Goal: Task Accomplishment & Management: Complete application form

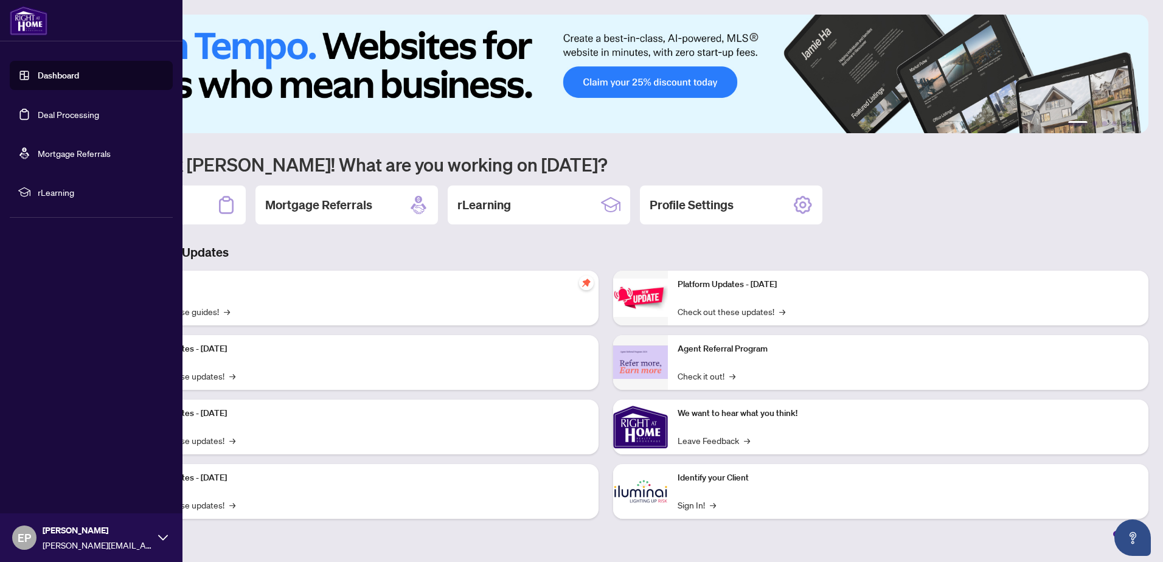
click at [43, 115] on link "Deal Processing" at bounding box center [68, 114] width 61 height 11
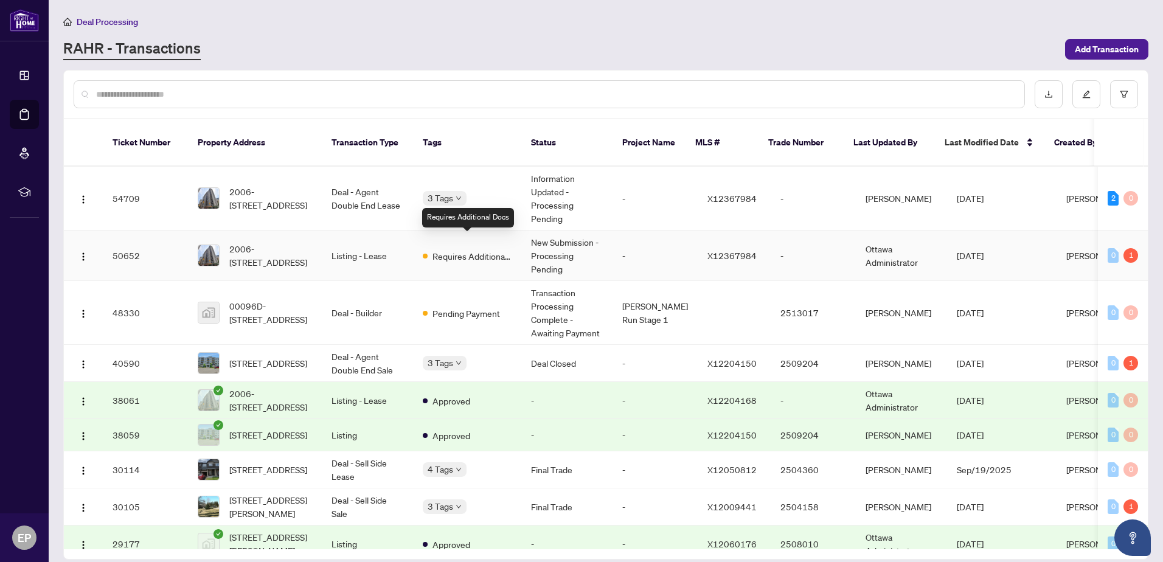
click at [445, 249] on span "Requires Additional Docs" at bounding box center [472, 255] width 79 height 13
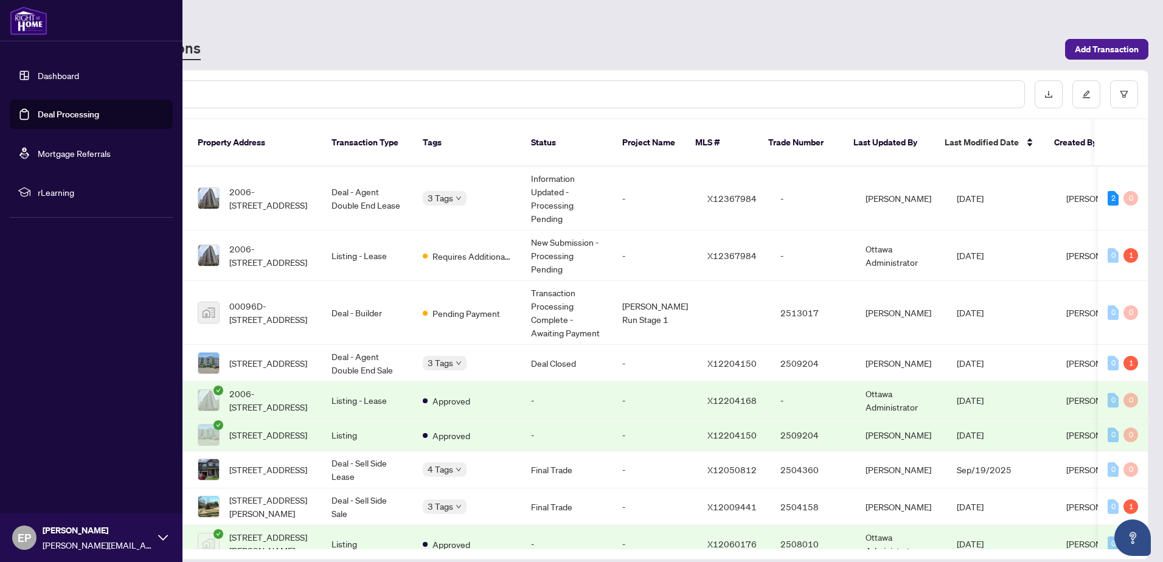
click at [61, 113] on link "Deal Processing" at bounding box center [68, 114] width 61 height 11
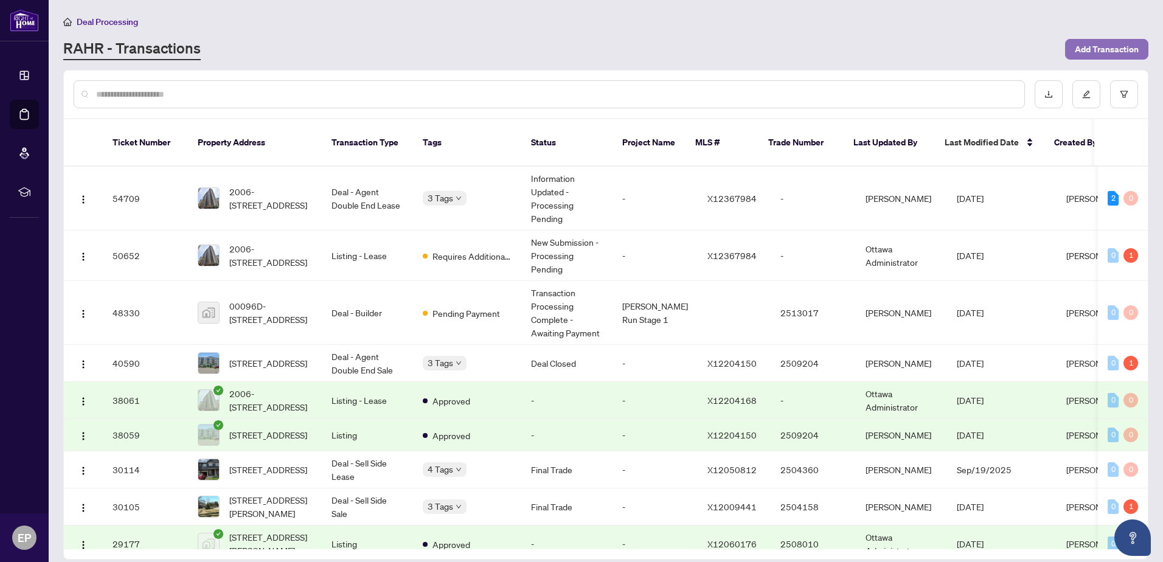
click at [1112, 50] on span "Add Transaction" at bounding box center [1107, 49] width 64 height 19
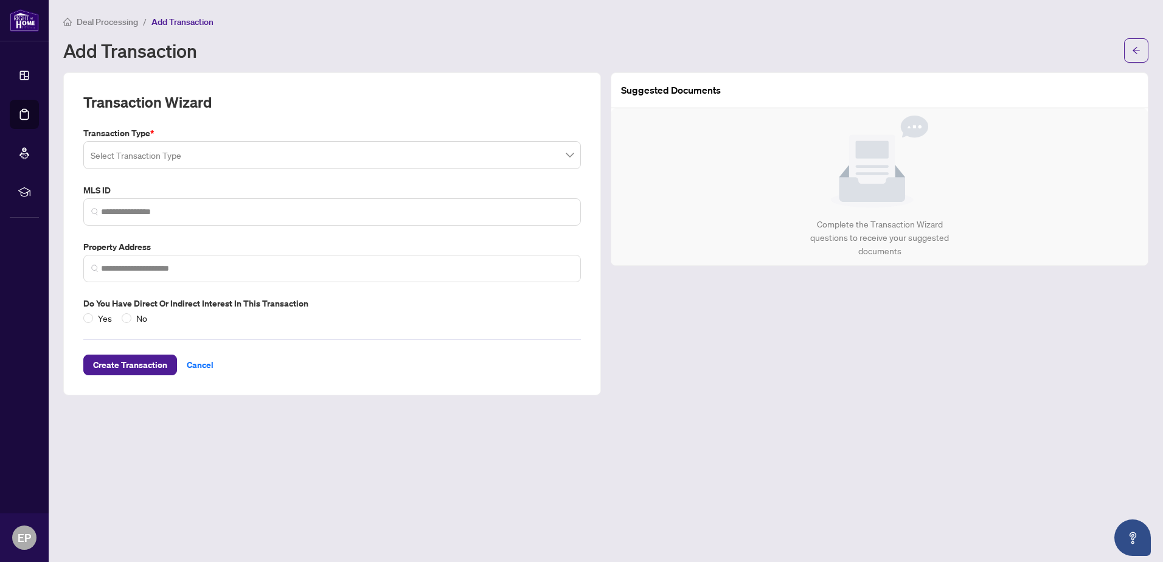
click at [189, 156] on input "search" at bounding box center [327, 157] width 472 height 27
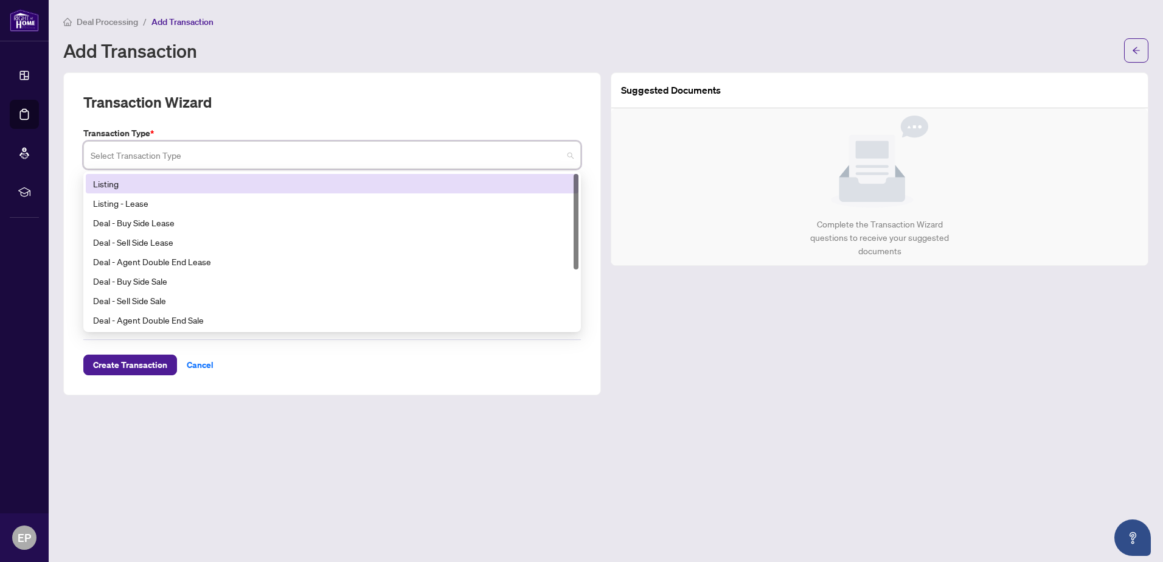
click at [122, 183] on div "Listing" at bounding box center [332, 183] width 478 height 13
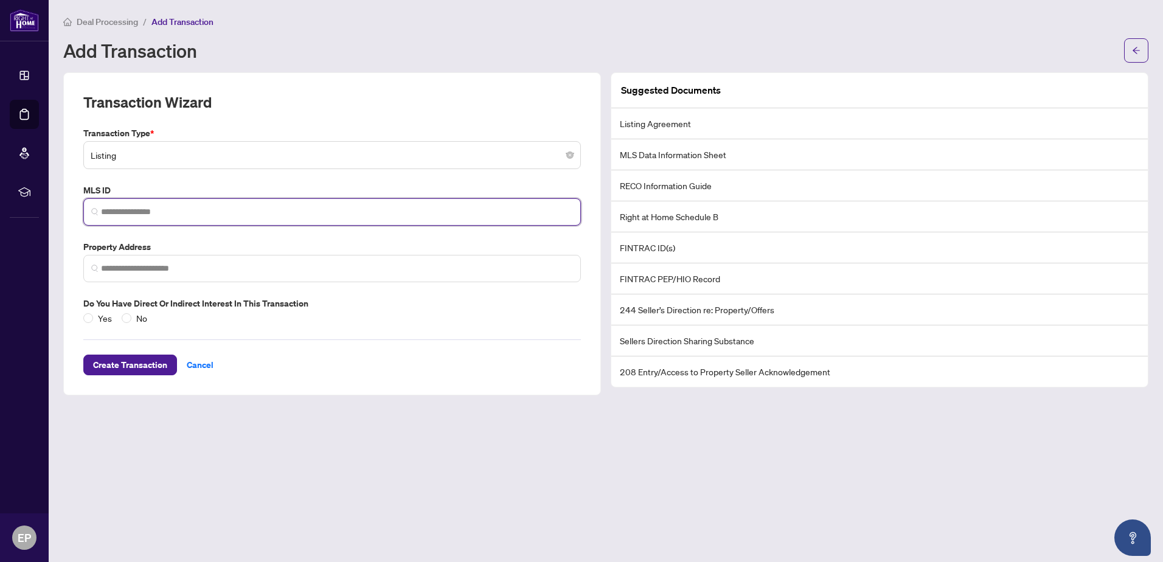
click at [116, 212] on input "search" at bounding box center [337, 212] width 472 height 13
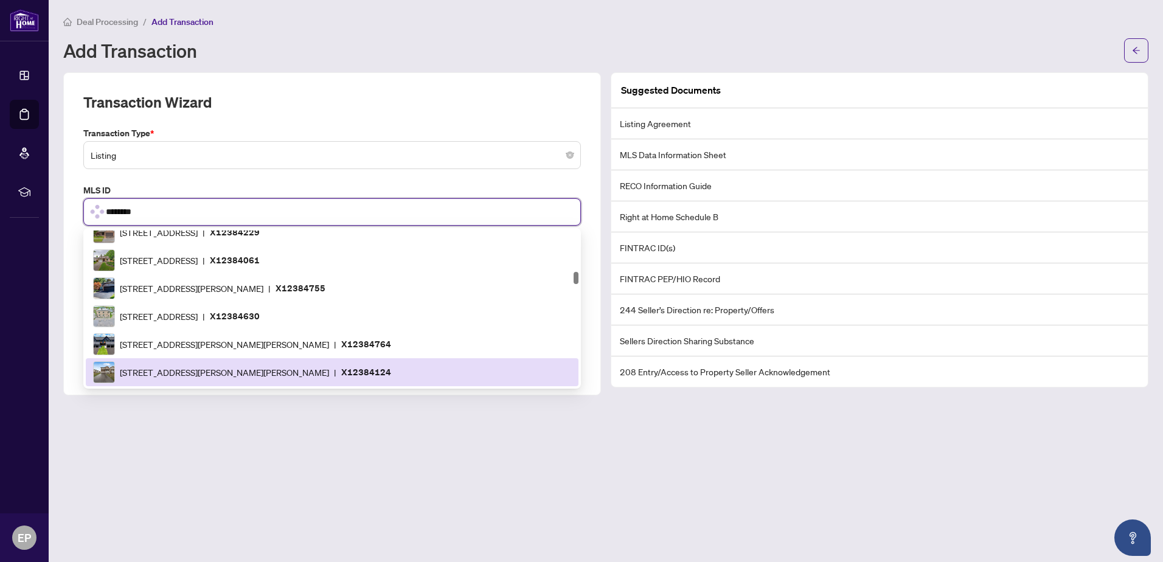
scroll to position [1443, 0]
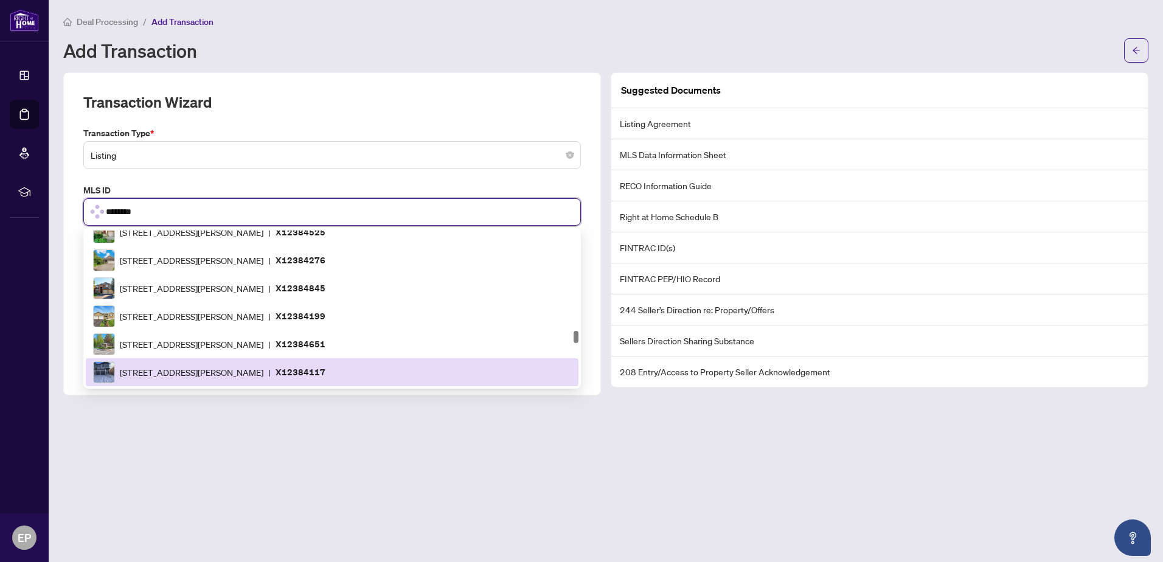
type input "*********"
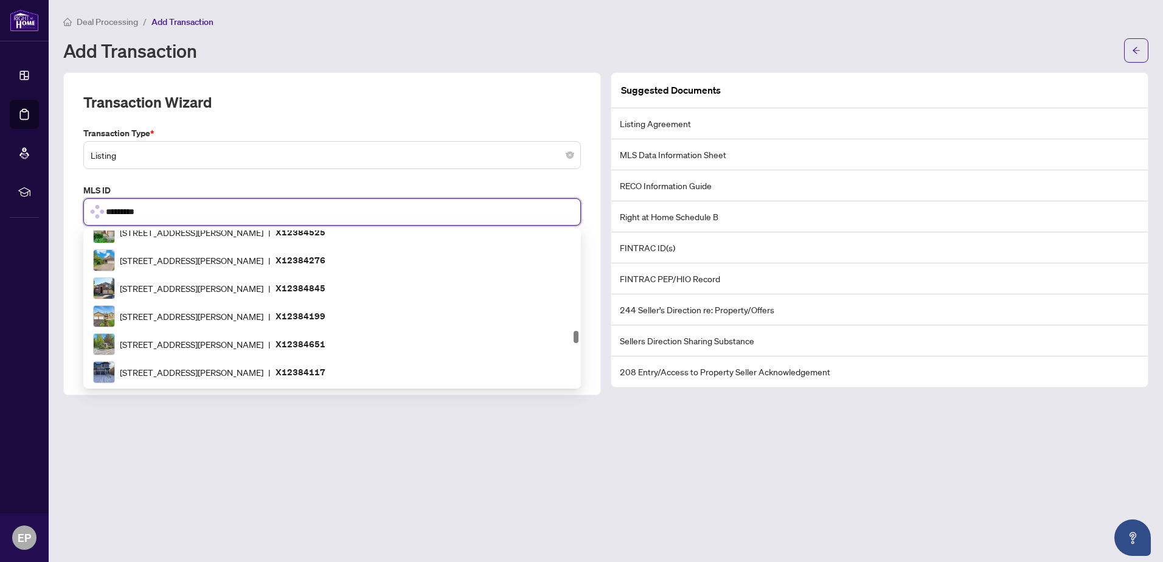
scroll to position [0, 0]
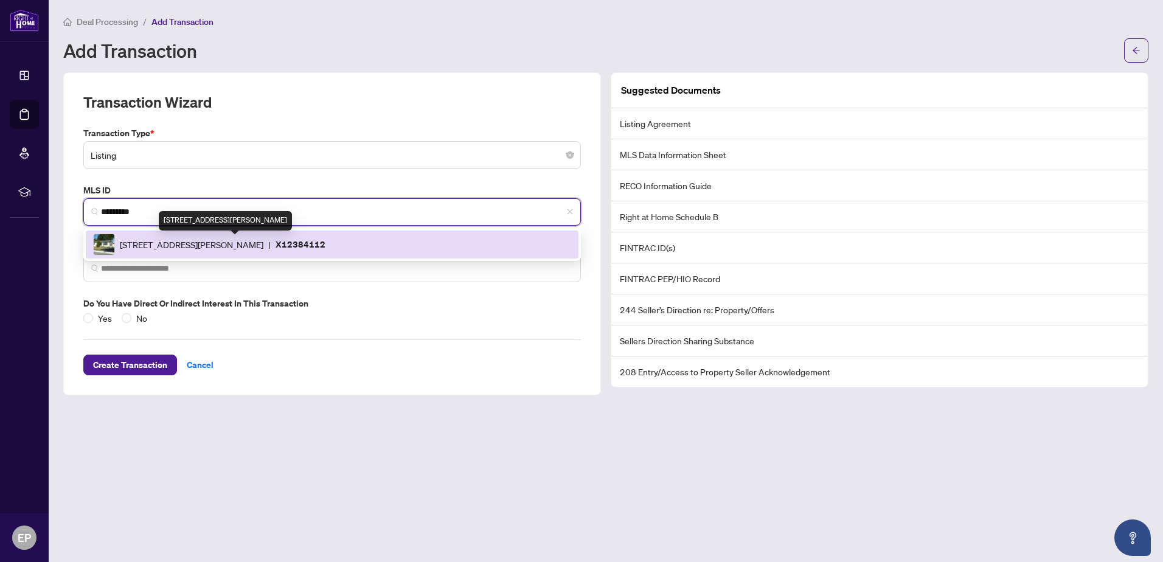
click at [180, 242] on span "[STREET_ADDRESS][PERSON_NAME]" at bounding box center [192, 244] width 144 height 13
type input "**********"
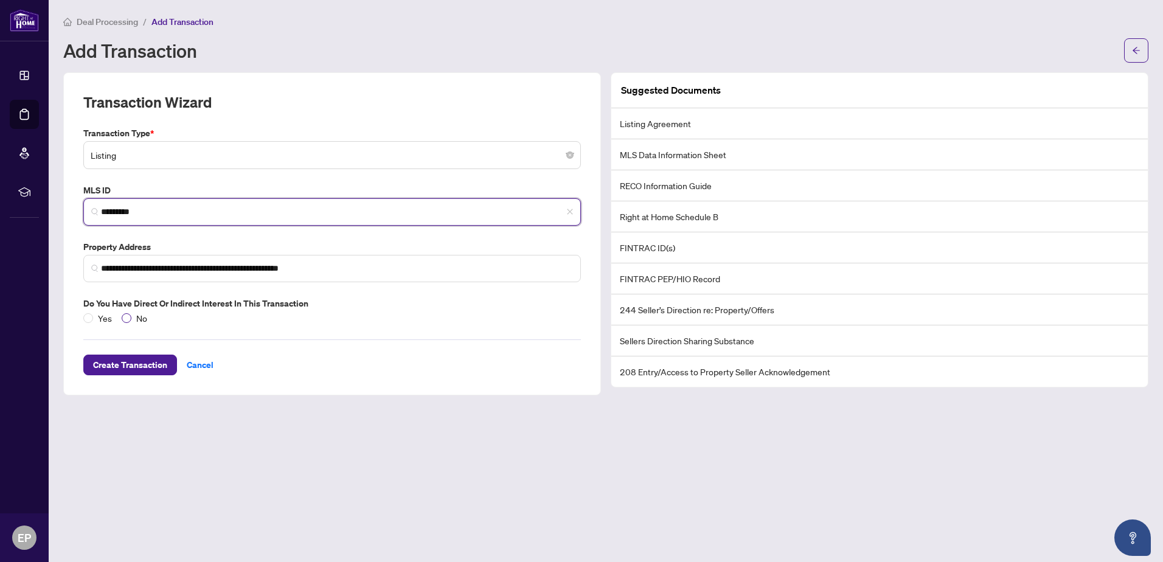
type input "*********"
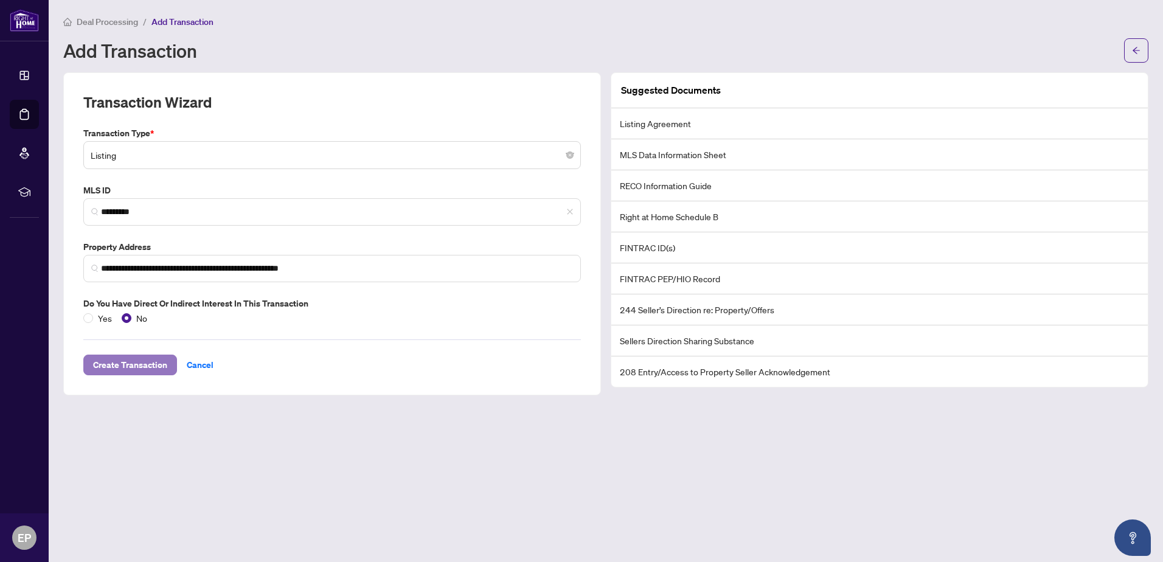
click at [120, 363] on span "Create Transaction" at bounding box center [130, 364] width 74 height 19
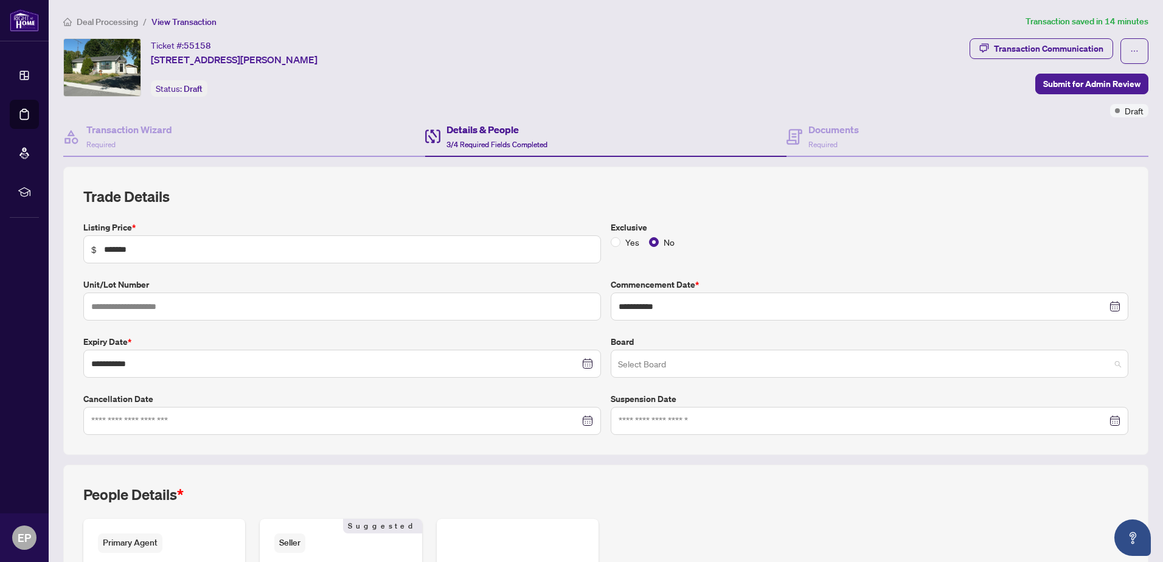
click at [648, 365] on input "search" at bounding box center [864, 365] width 492 height 27
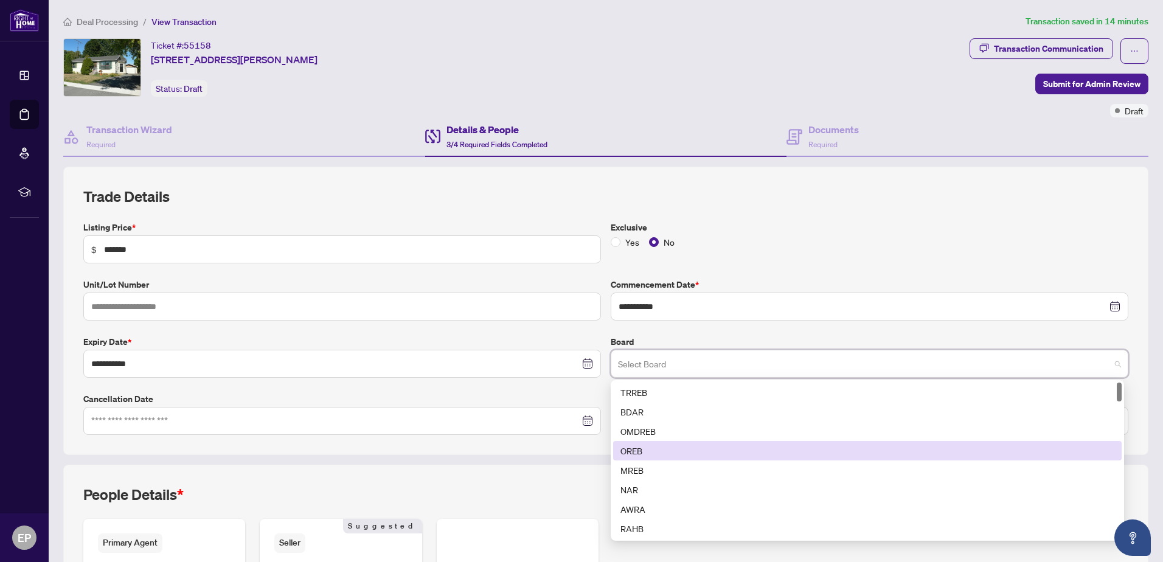
click at [632, 450] on div "OREB" at bounding box center [868, 450] width 494 height 13
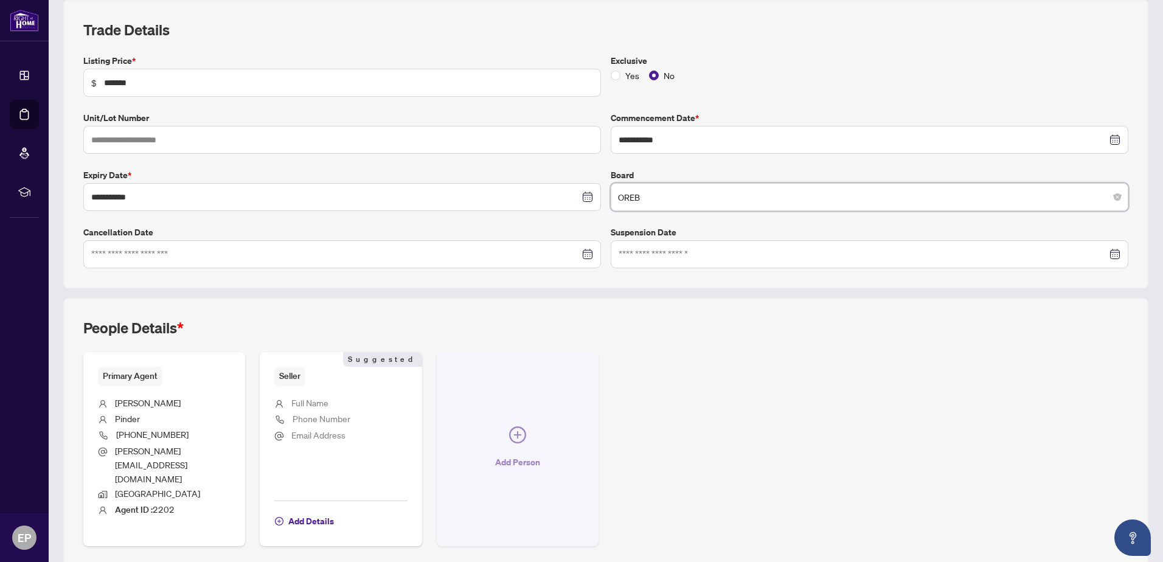
scroll to position [183, 0]
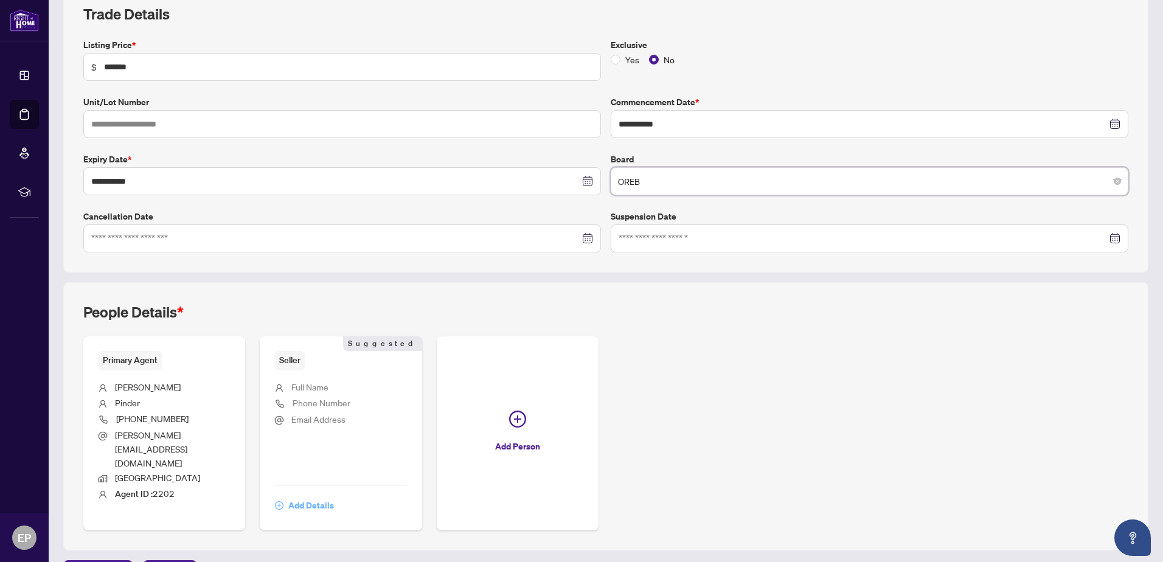
click at [306, 496] on span "Add Details" at bounding box center [311, 505] width 46 height 19
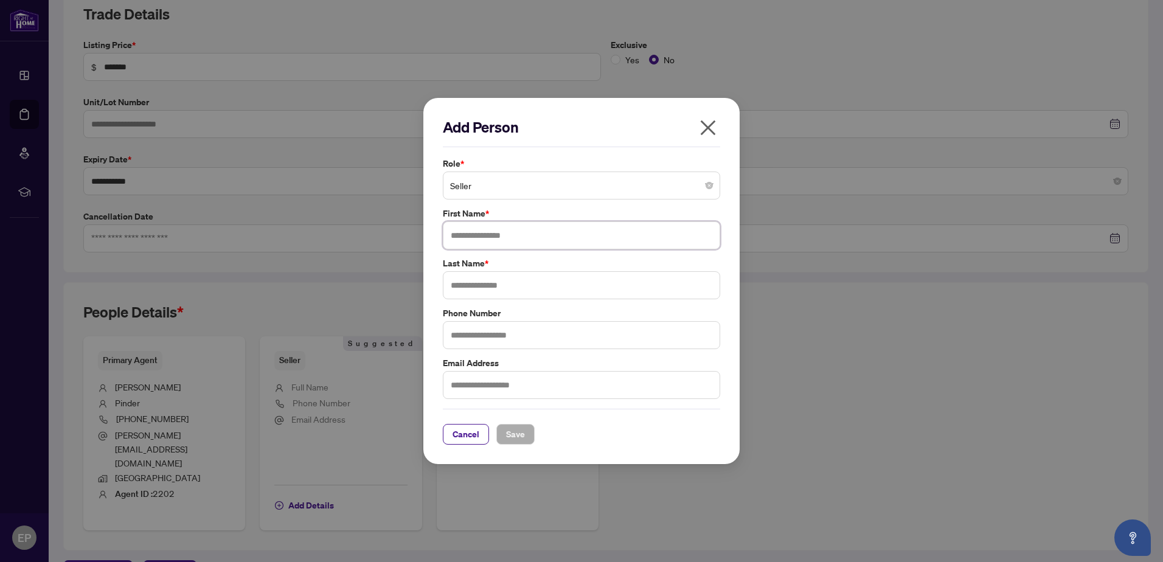
click at [473, 235] on input "text" at bounding box center [581, 236] width 277 height 28
click at [471, 234] on input "text" at bounding box center [581, 236] width 277 height 28
type input "******"
click at [487, 279] on input "text" at bounding box center [581, 285] width 277 height 28
type input "********"
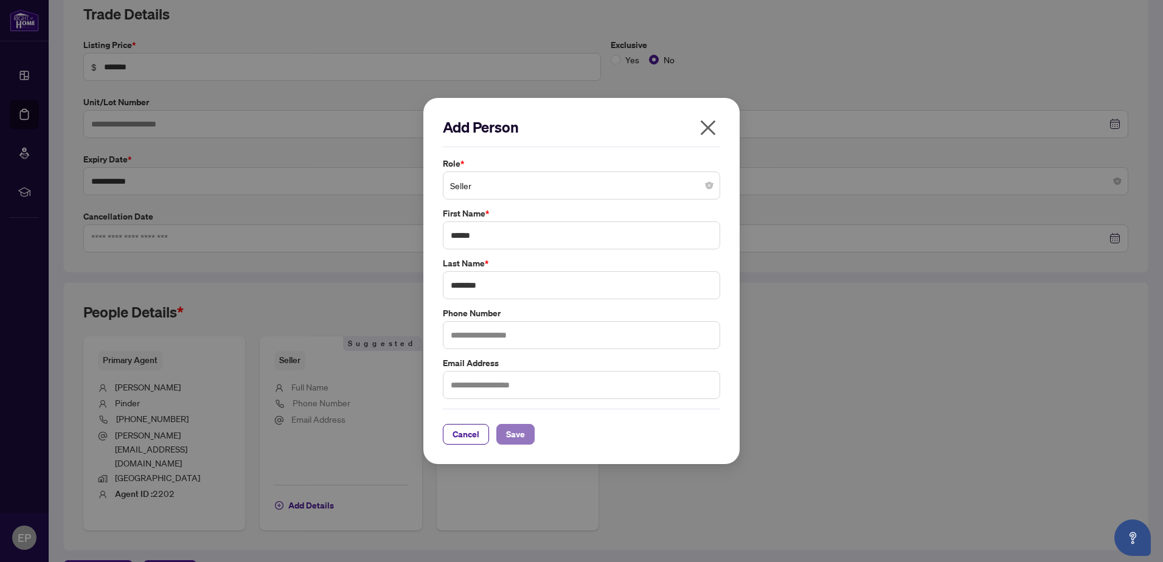
click at [514, 434] on span "Save" at bounding box center [515, 434] width 19 height 19
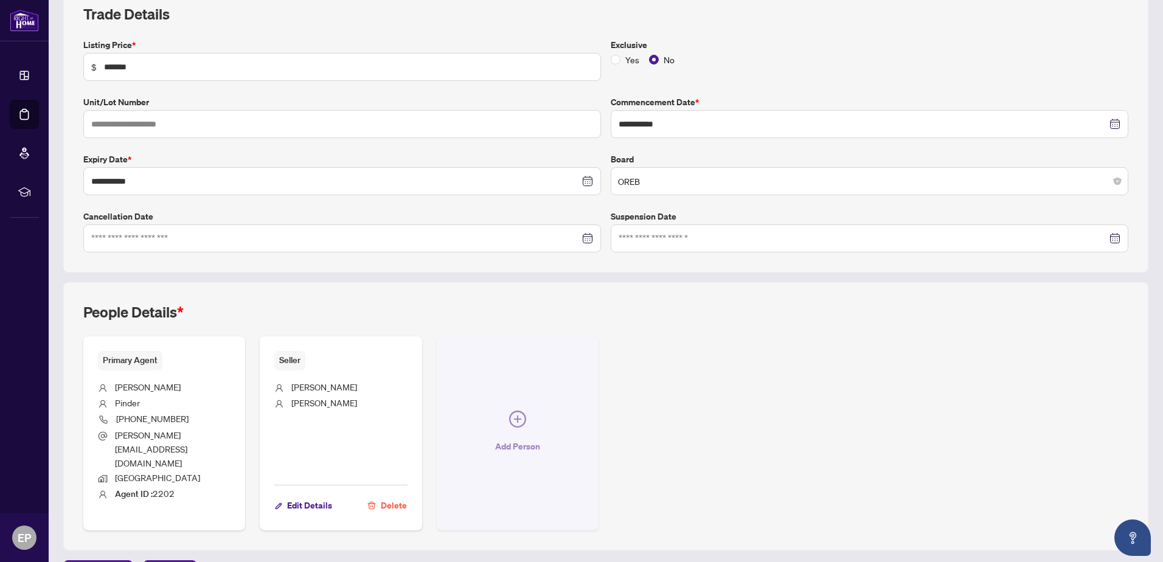
click at [501, 416] on button "Add Person" at bounding box center [518, 434] width 162 height 194
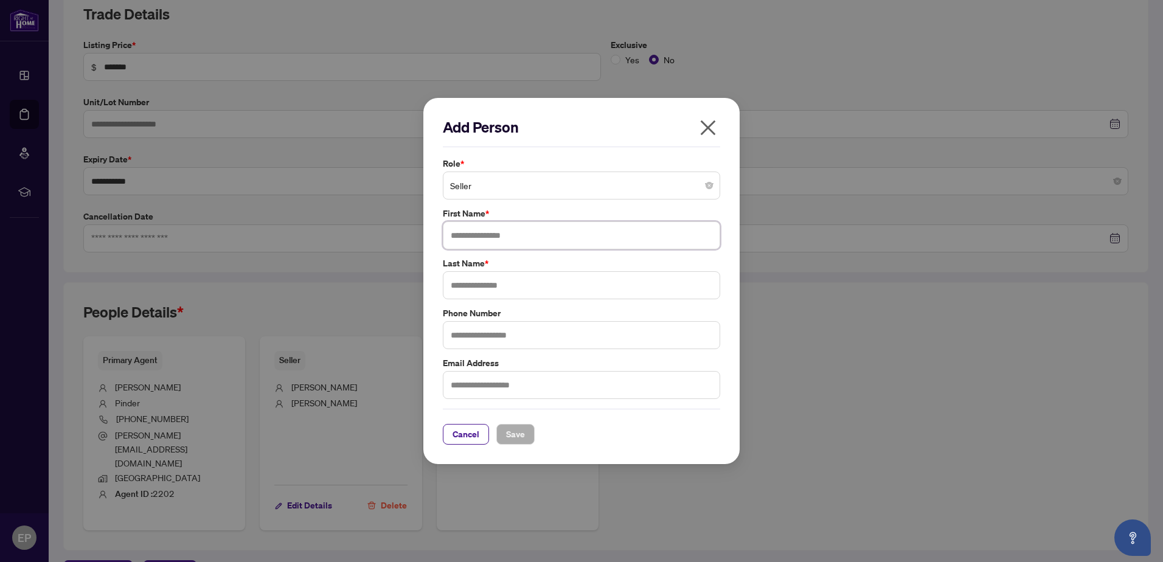
click at [475, 234] on input "text" at bounding box center [581, 236] width 277 height 28
type input "**********"
click at [495, 291] on input "text" at bounding box center [581, 285] width 277 height 28
type input "********"
click at [517, 433] on span "Save" at bounding box center [515, 434] width 19 height 19
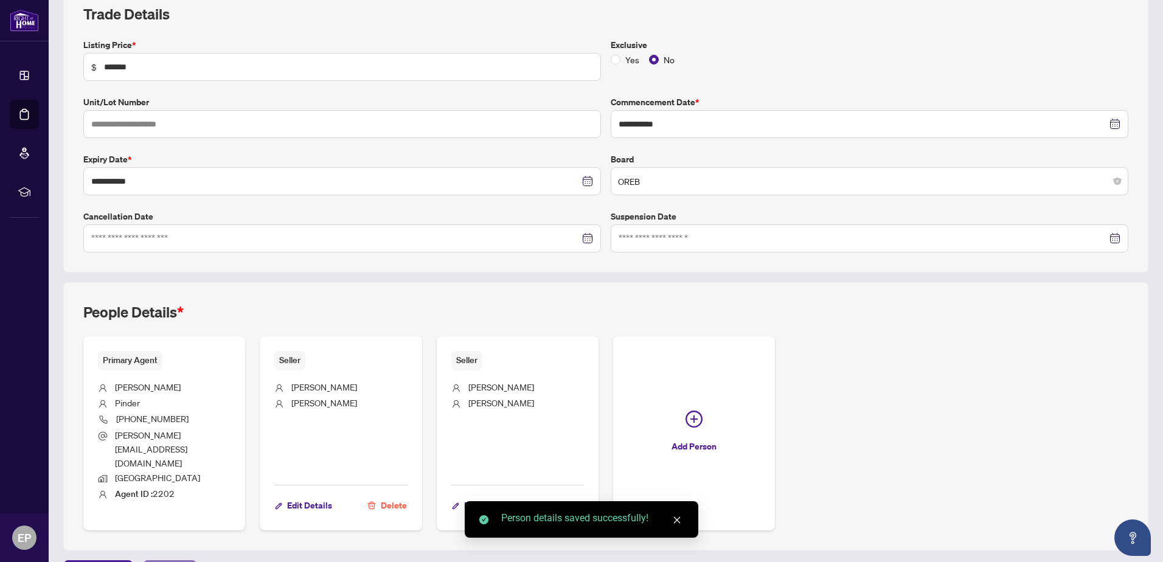
click at [162, 561] on span "Next Tab" at bounding box center [170, 570] width 35 height 19
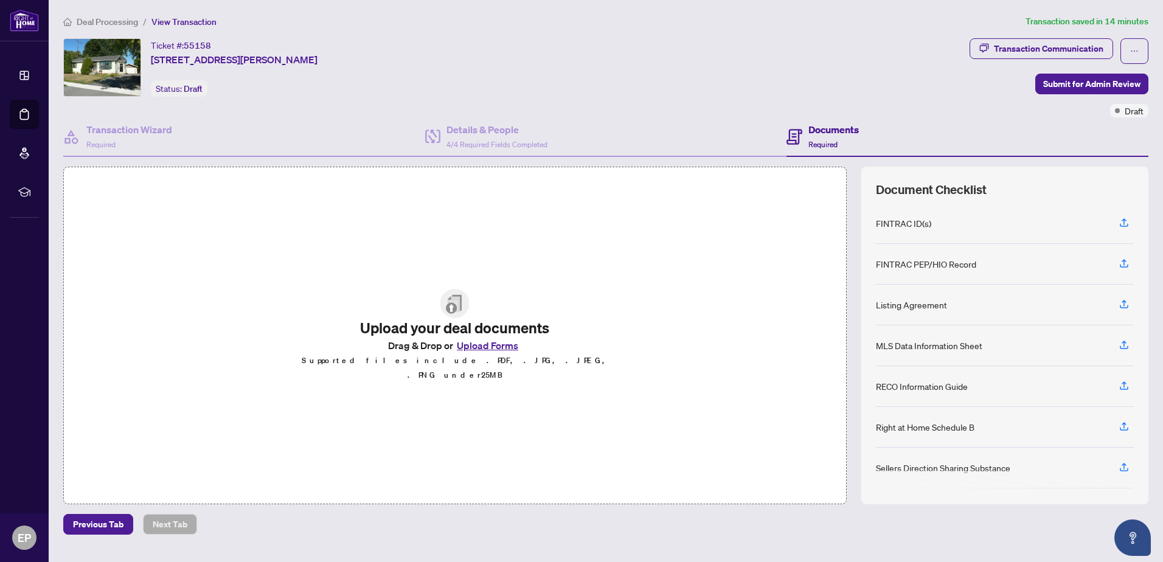
click at [487, 352] on button "Upload Forms" at bounding box center [487, 346] width 69 height 16
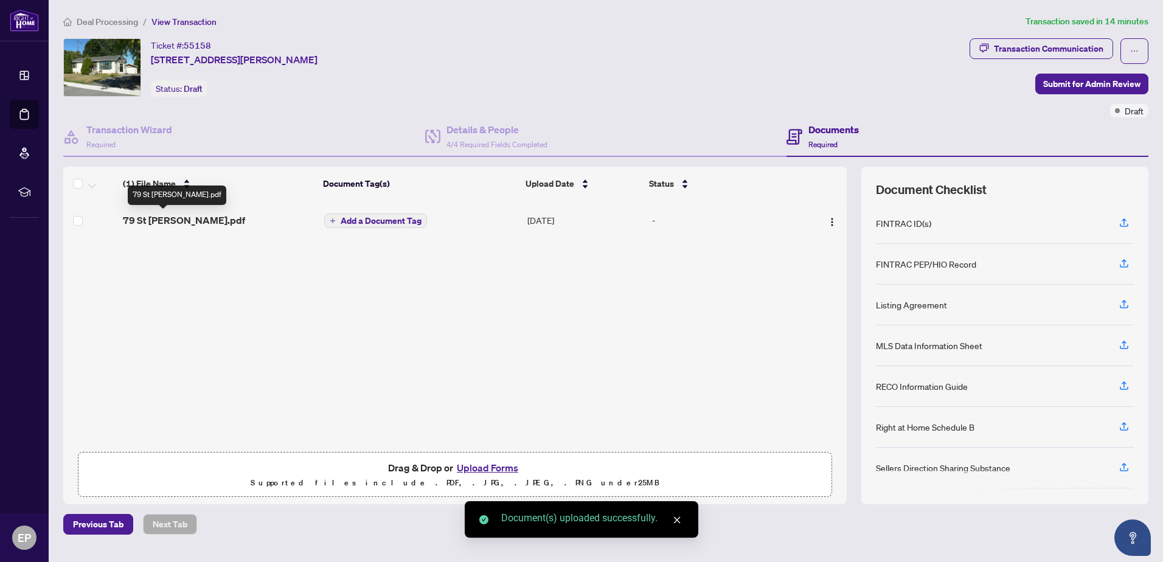
click at [176, 216] on span "79 St [PERSON_NAME].pdf" at bounding box center [184, 220] width 122 height 15
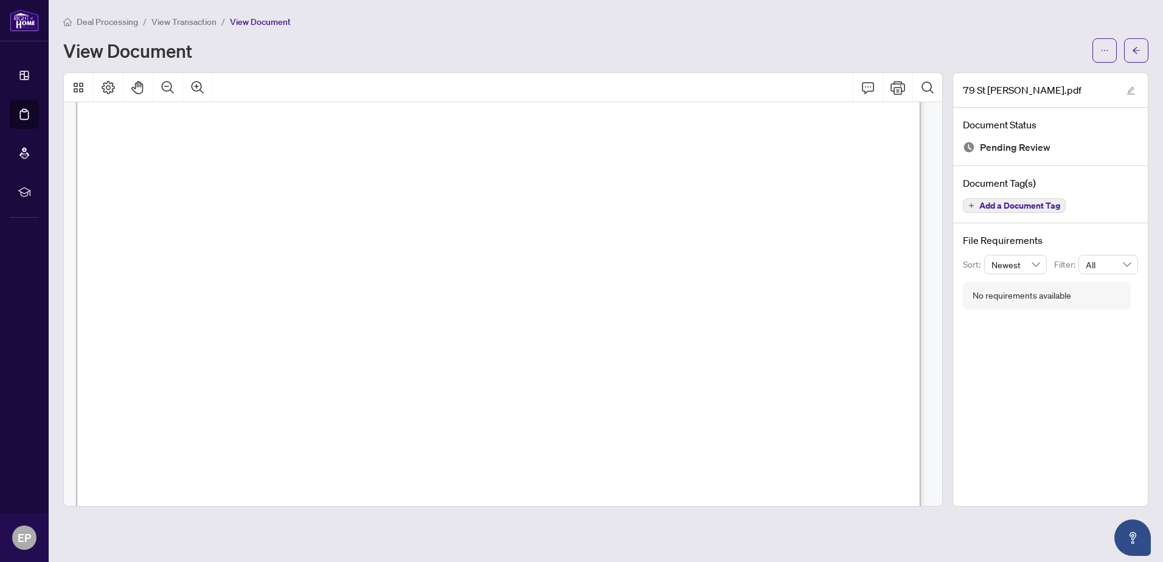
scroll to position [4686, 0]
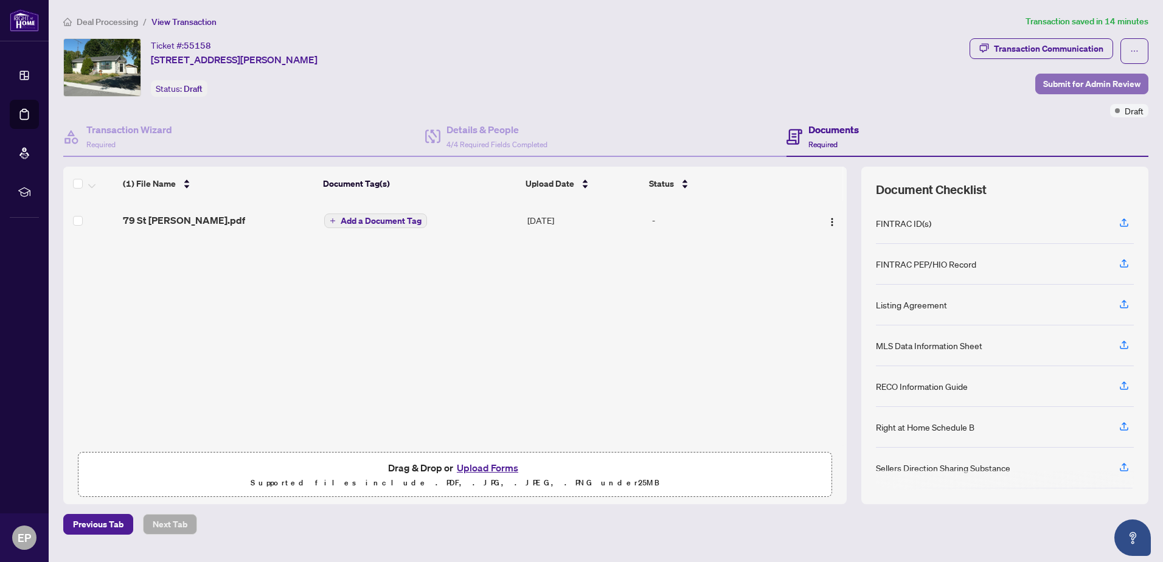
click at [1084, 83] on span "Submit for Admin Review" at bounding box center [1092, 83] width 97 height 19
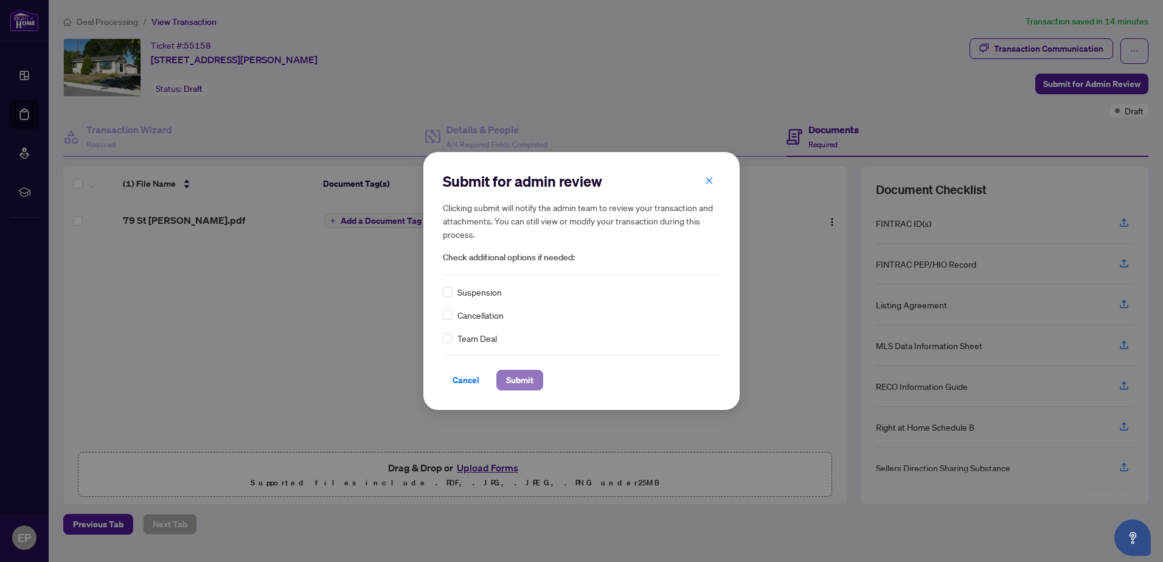
click at [515, 380] on span "Submit" at bounding box center [519, 380] width 27 height 19
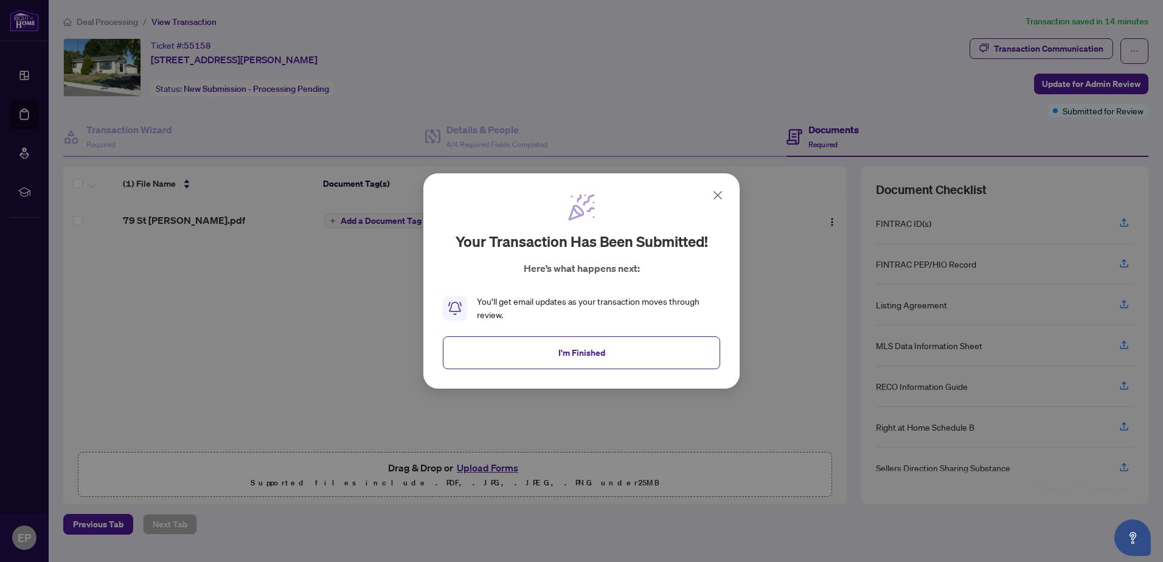
click at [529, 361] on button "I'm Finished" at bounding box center [581, 353] width 277 height 33
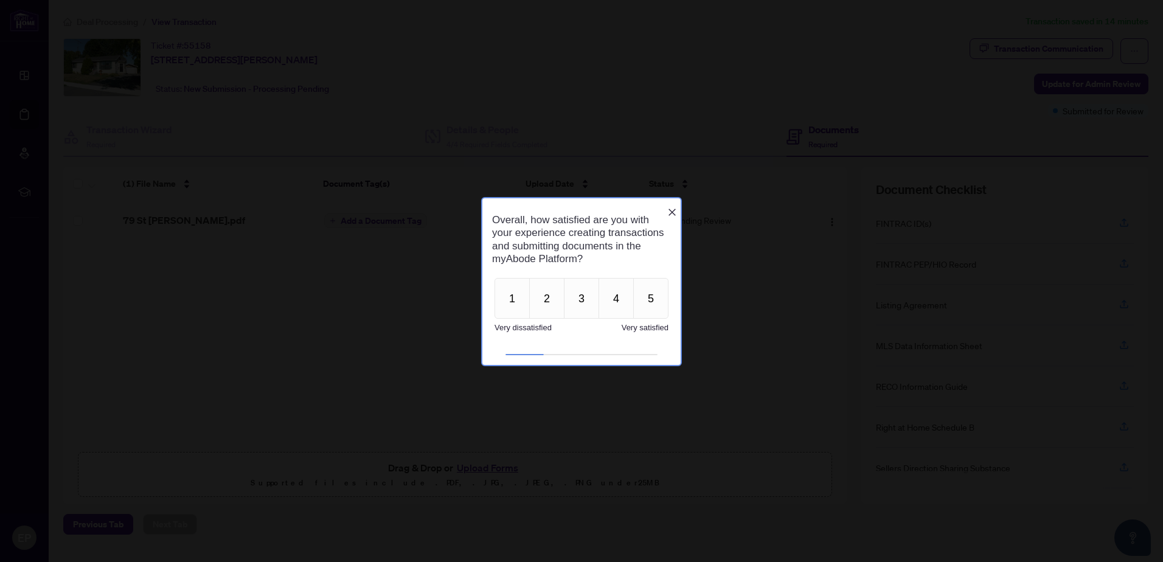
click at [673, 208] on icon "Close button" at bounding box center [672, 211] width 7 height 7
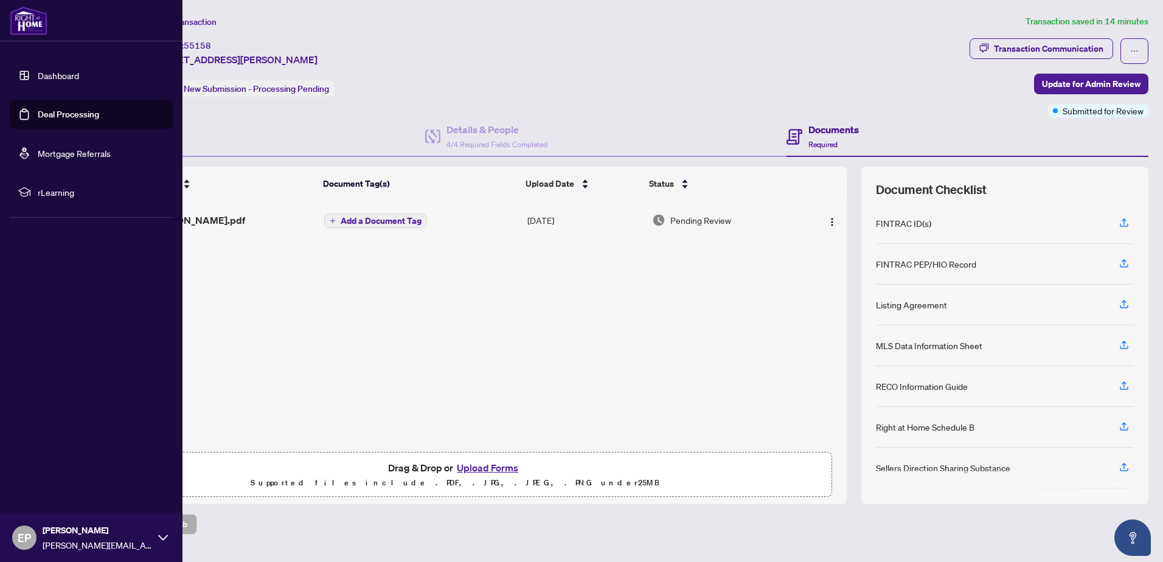
click at [66, 114] on link "Deal Processing" at bounding box center [68, 114] width 61 height 11
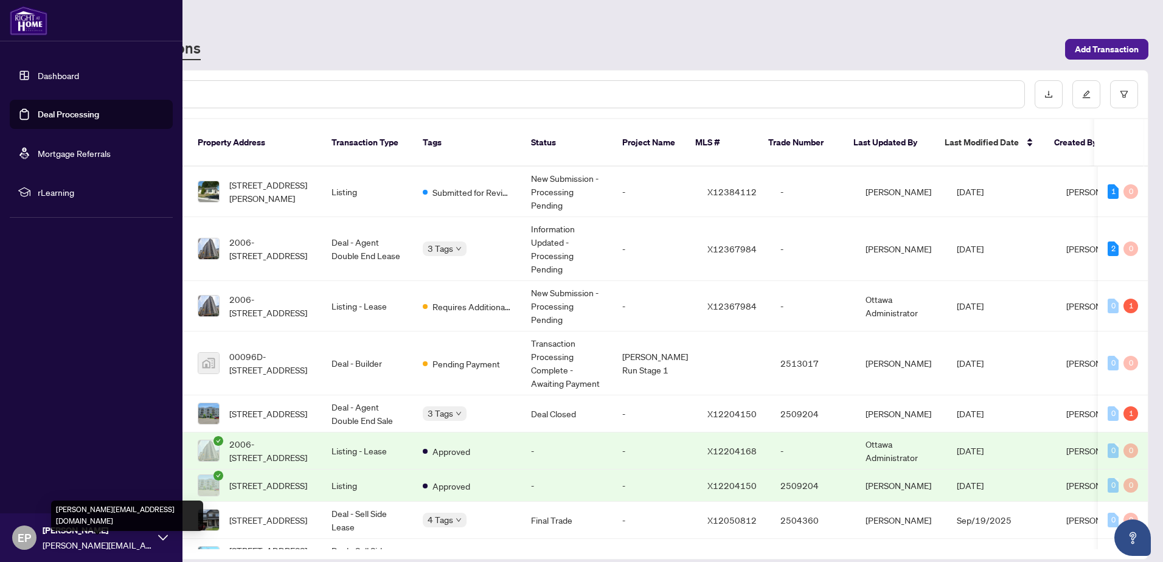
click at [76, 531] on body "Dashboard Deal Processing Mortgage Referrals rLearning EP [PERSON_NAME] [PERSON…" at bounding box center [581, 281] width 1163 height 562
click at [162, 532] on div "EP [PERSON_NAME] [PERSON_NAME][EMAIL_ADDRESS][DOMAIN_NAME]" at bounding box center [91, 538] width 183 height 49
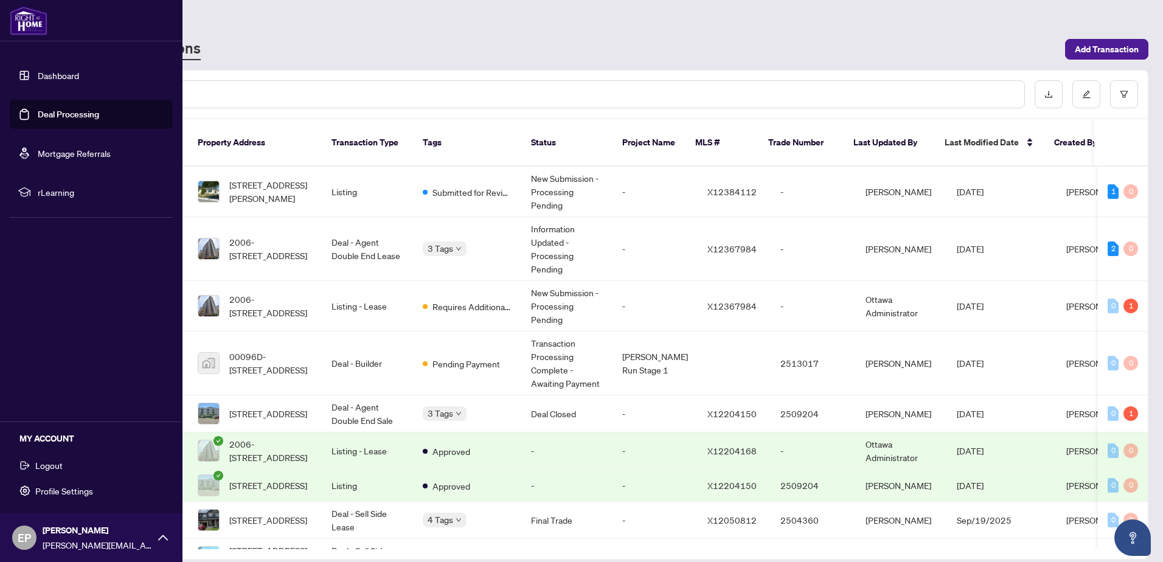
click at [50, 466] on span "Logout" at bounding box center [48, 465] width 27 height 19
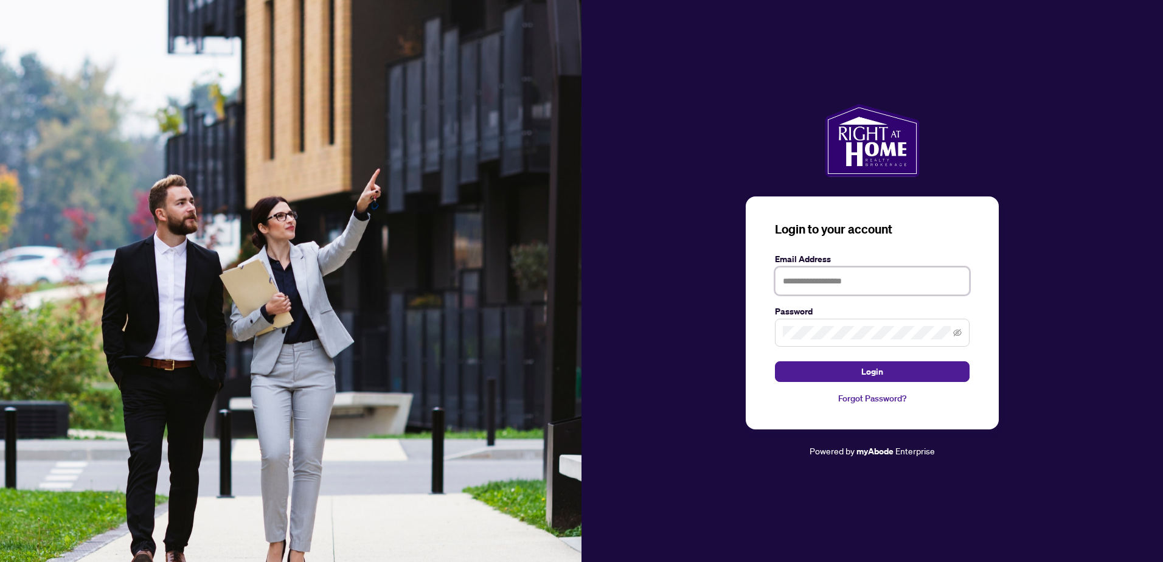
click at [810, 278] on input "text" at bounding box center [872, 281] width 195 height 28
type input "**********"
click at [845, 370] on button "Login" at bounding box center [872, 371] width 195 height 21
